Goal: Transaction & Acquisition: Purchase product/service

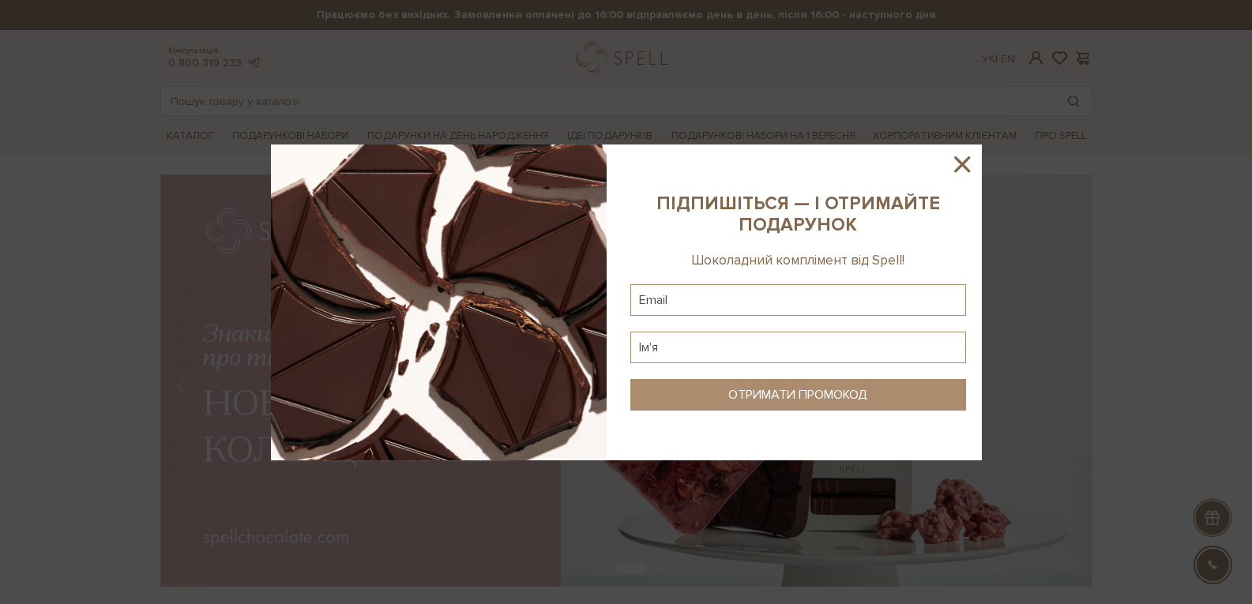
click at [965, 167] on icon at bounding box center [962, 164] width 16 height 16
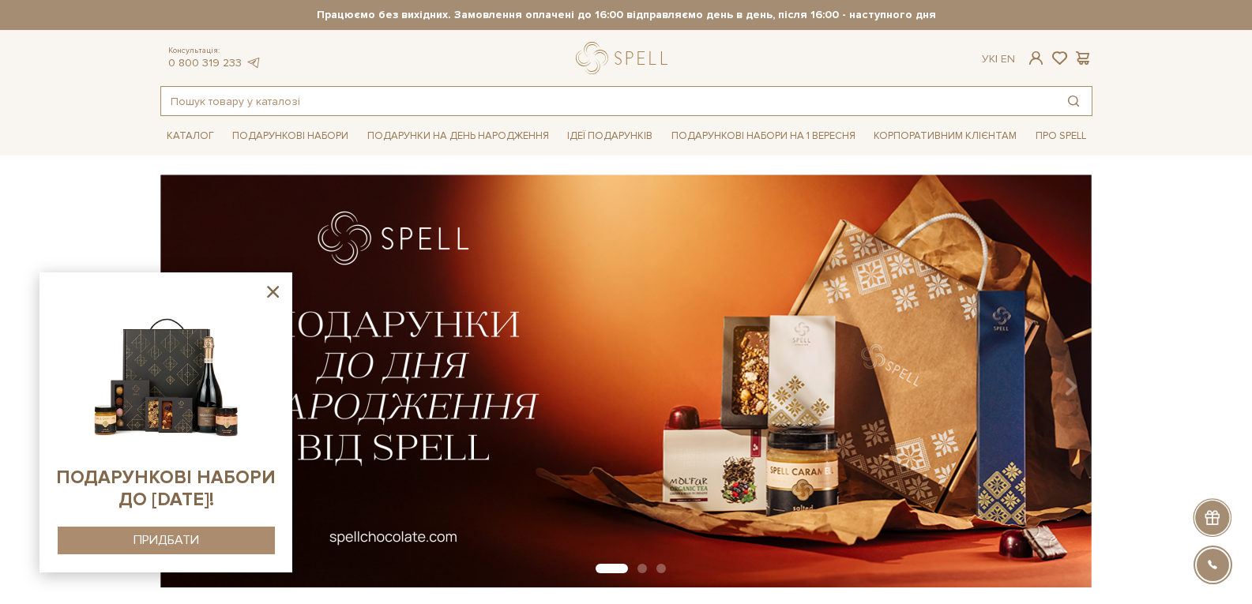
click at [235, 103] on input "text" at bounding box center [608, 101] width 894 height 28
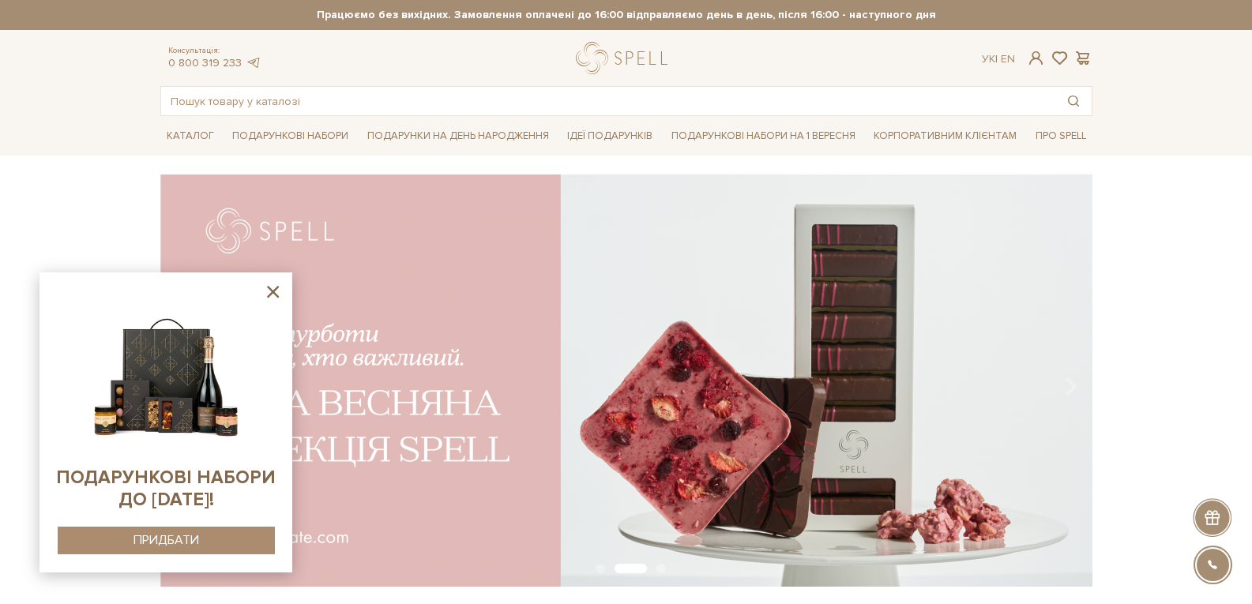
drag, startPoint x: 268, startPoint y: 290, endPoint x: 272, endPoint y: 191, distance: 98.8
click at [268, 290] on icon at bounding box center [273, 292] width 20 height 20
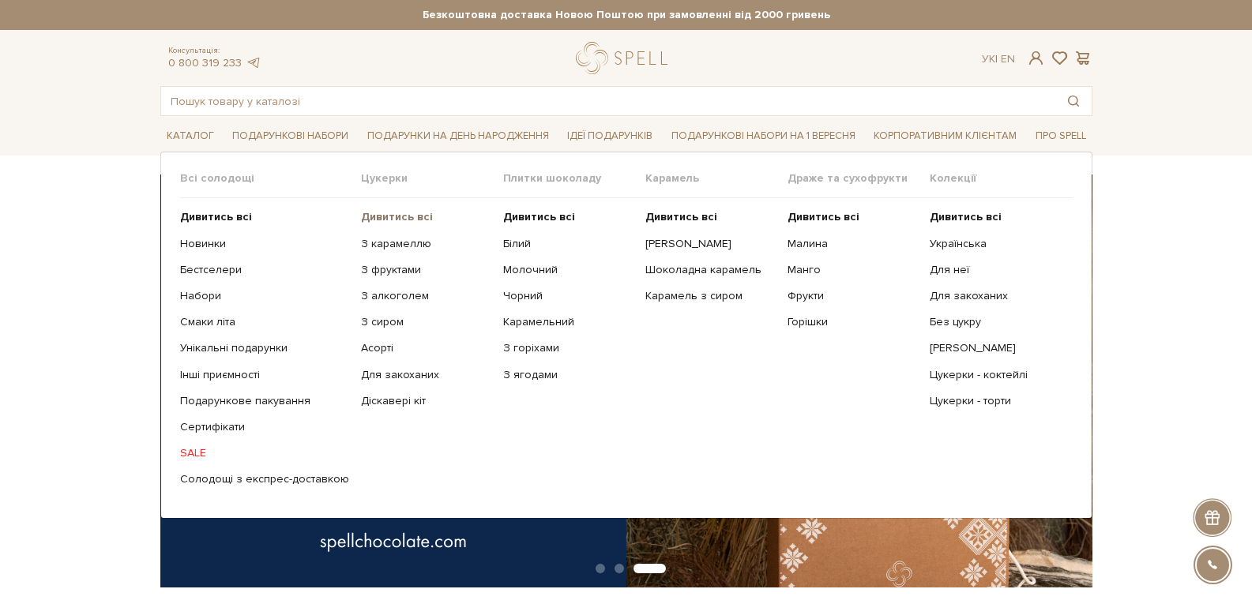
click at [368, 219] on b "Дивитись всі" at bounding box center [397, 216] width 72 height 13
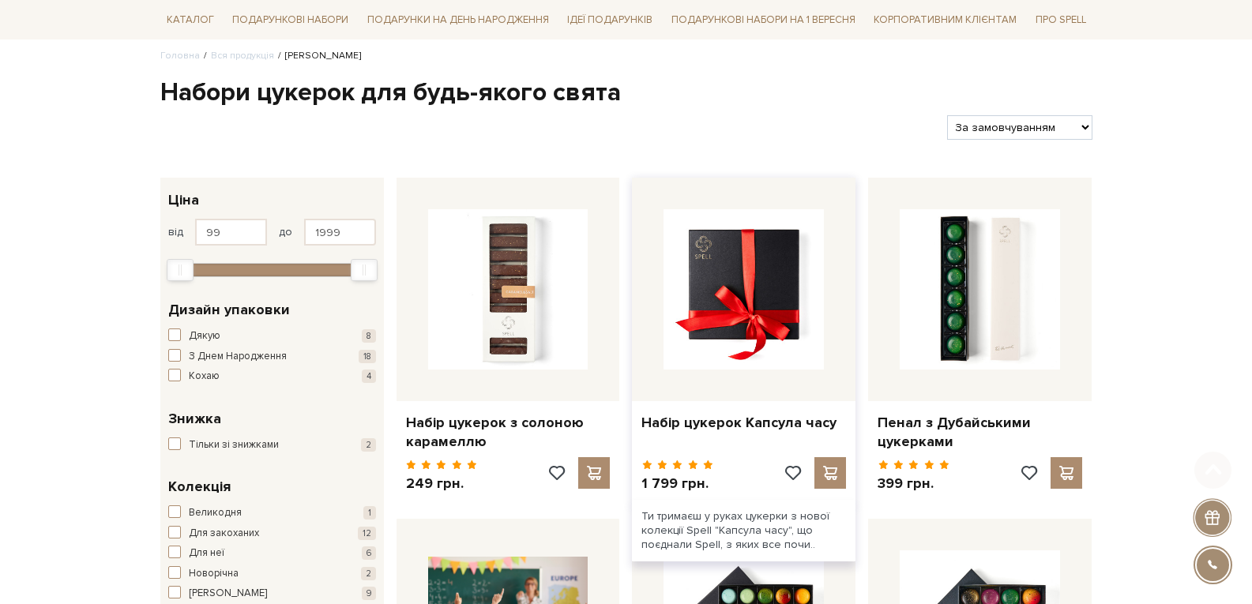
scroll to position [237, 0]
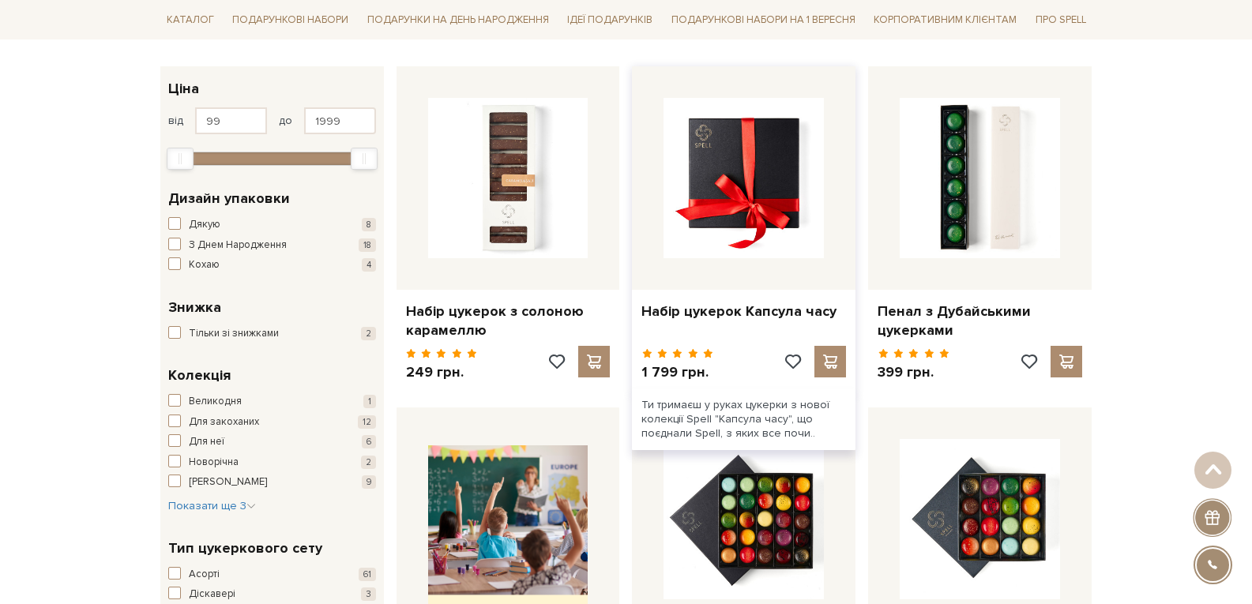
click at [759, 231] on img at bounding box center [743, 178] width 160 height 160
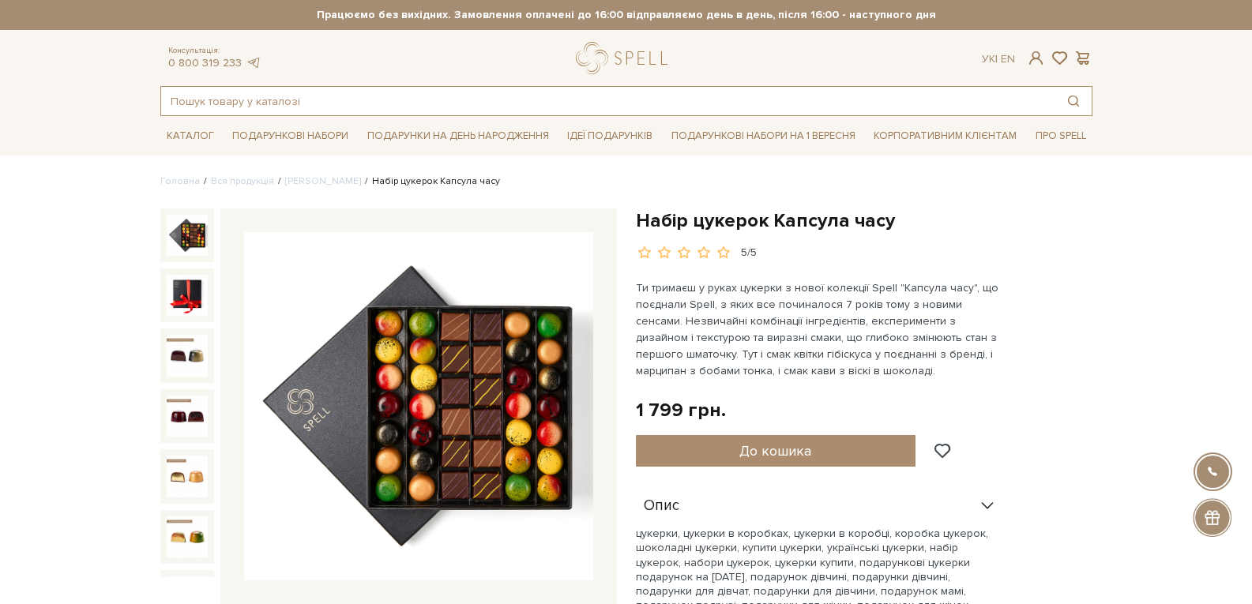
click at [306, 100] on input "text" at bounding box center [608, 101] width 894 height 28
